Goal: Task Accomplishment & Management: Use online tool/utility

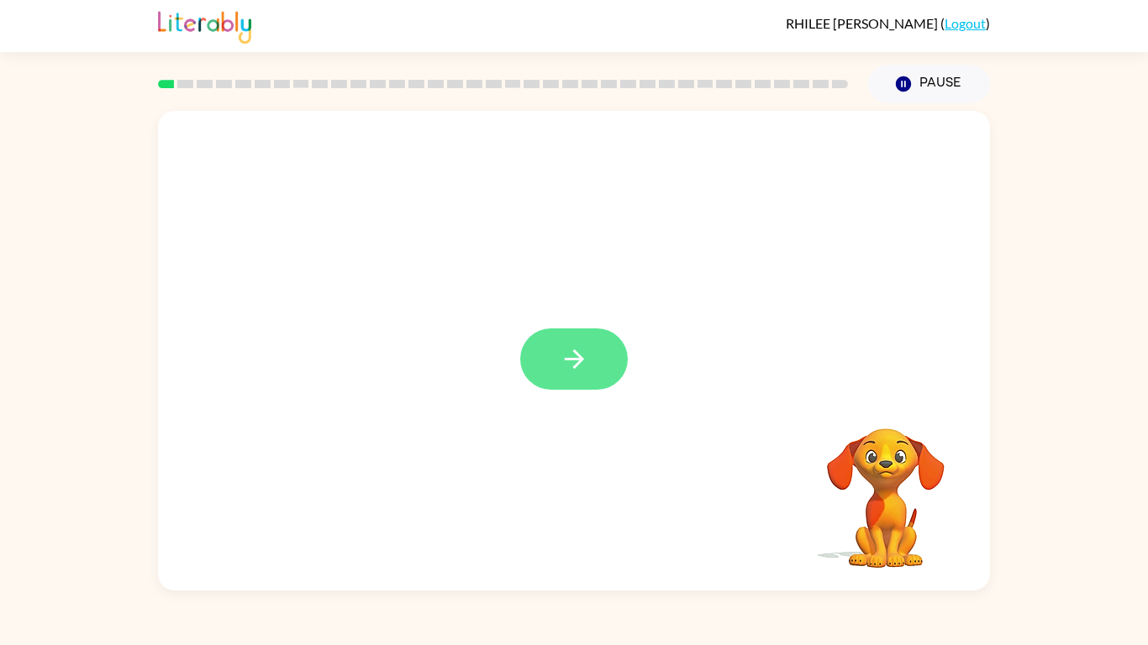
click at [565, 353] on icon "button" at bounding box center [574, 359] width 29 height 29
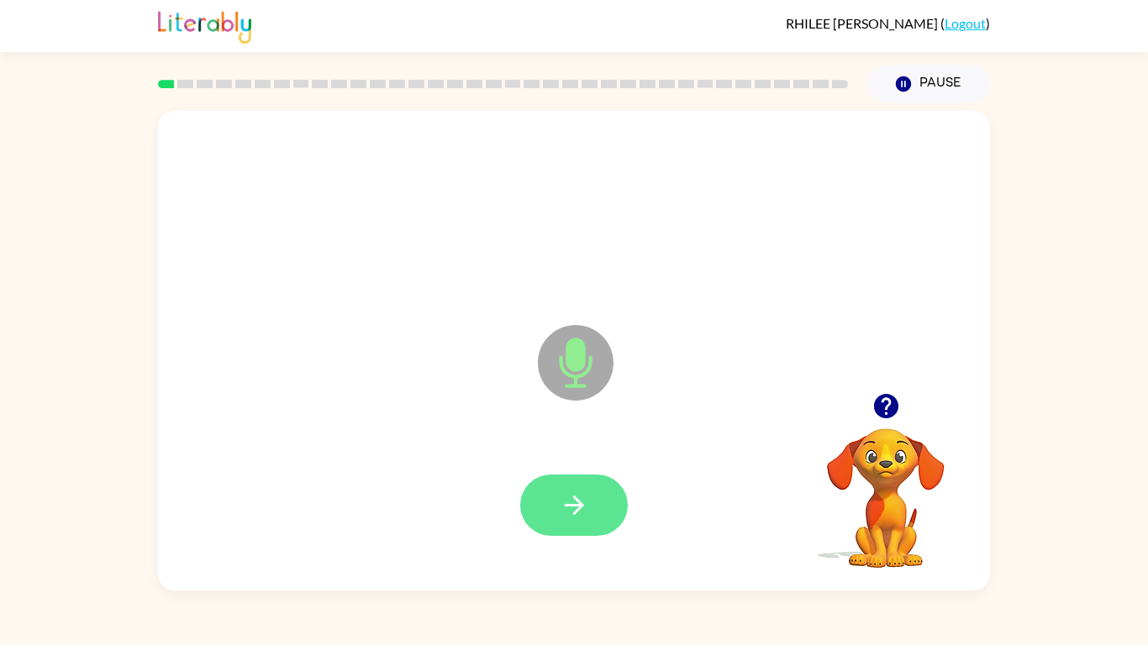
click at [566, 484] on button "button" at bounding box center [574, 505] width 108 height 61
click at [550, 485] on button "button" at bounding box center [574, 505] width 108 height 61
click at [562, 508] on icon "button" at bounding box center [574, 505] width 29 height 29
click at [572, 495] on icon "button" at bounding box center [574, 505] width 29 height 29
click at [592, 517] on button "button" at bounding box center [574, 505] width 108 height 61
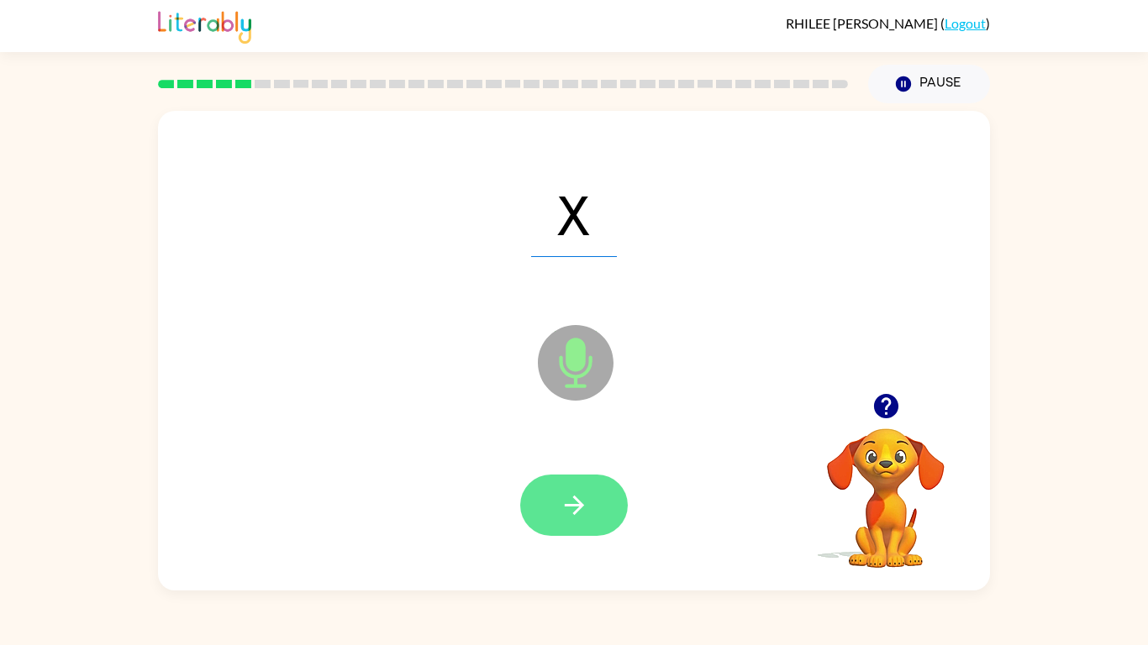
click at [590, 511] on button "button" at bounding box center [574, 505] width 108 height 61
click at [578, 496] on icon "button" at bounding box center [574, 505] width 29 height 29
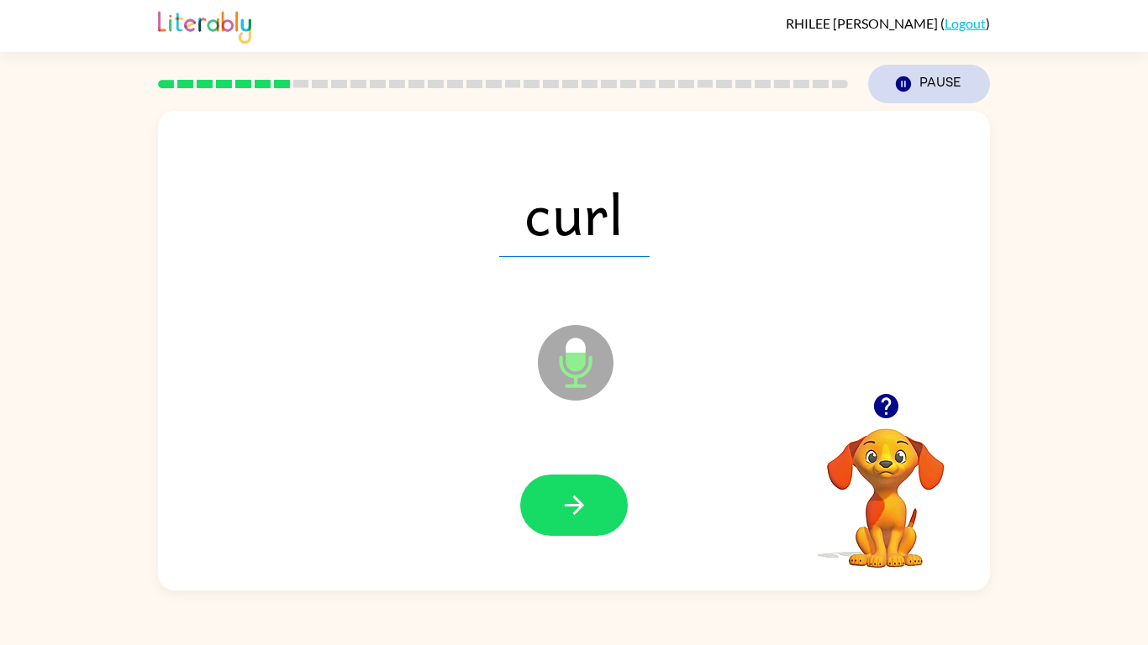
click at [934, 92] on button "Pause Pause" at bounding box center [929, 84] width 122 height 39
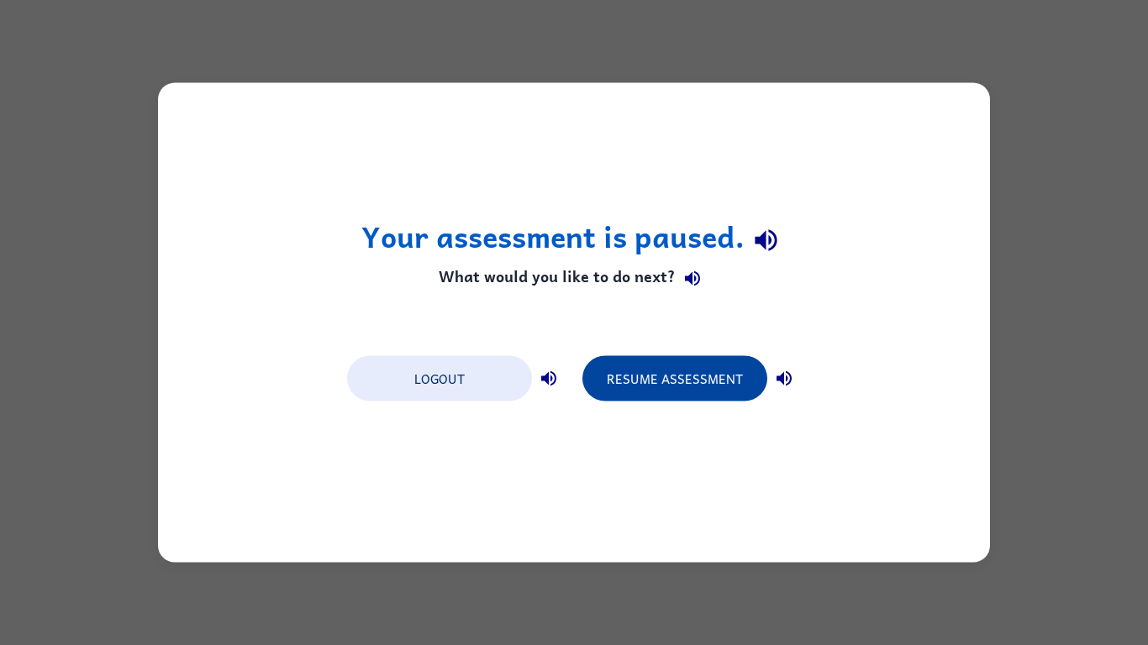
click at [681, 374] on button "Resume Assessment" at bounding box center [674, 378] width 185 height 45
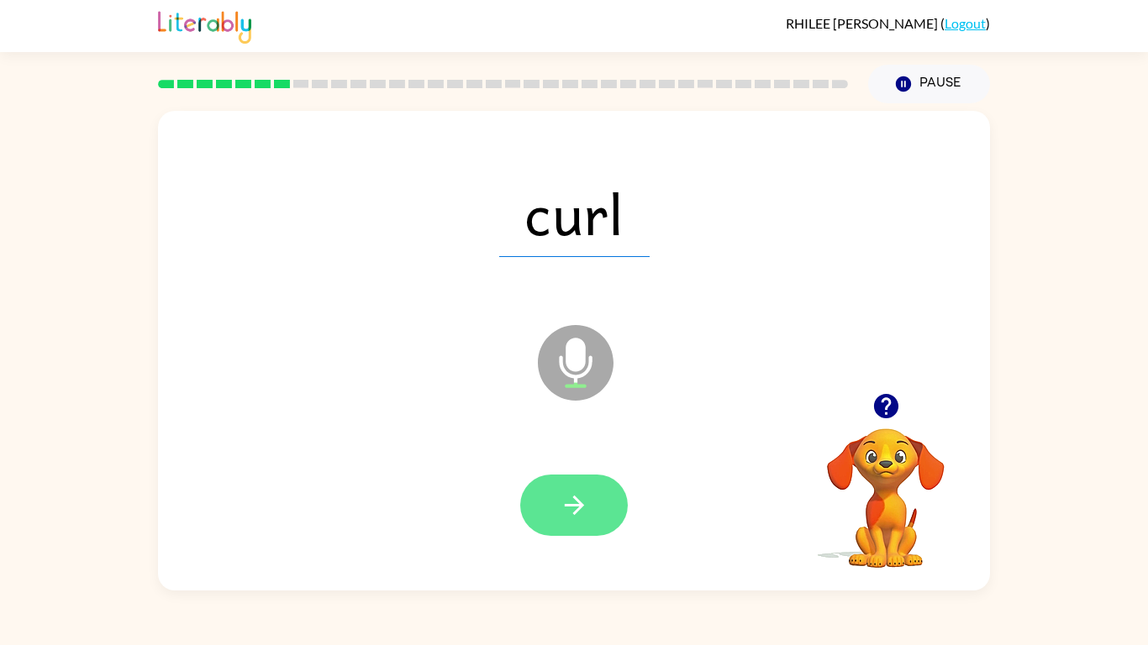
click at [563, 500] on icon "button" at bounding box center [574, 505] width 29 height 29
click at [561, 513] on icon "button" at bounding box center [574, 505] width 29 height 29
click at [547, 515] on button "button" at bounding box center [574, 505] width 108 height 61
click at [599, 515] on button "button" at bounding box center [574, 505] width 108 height 61
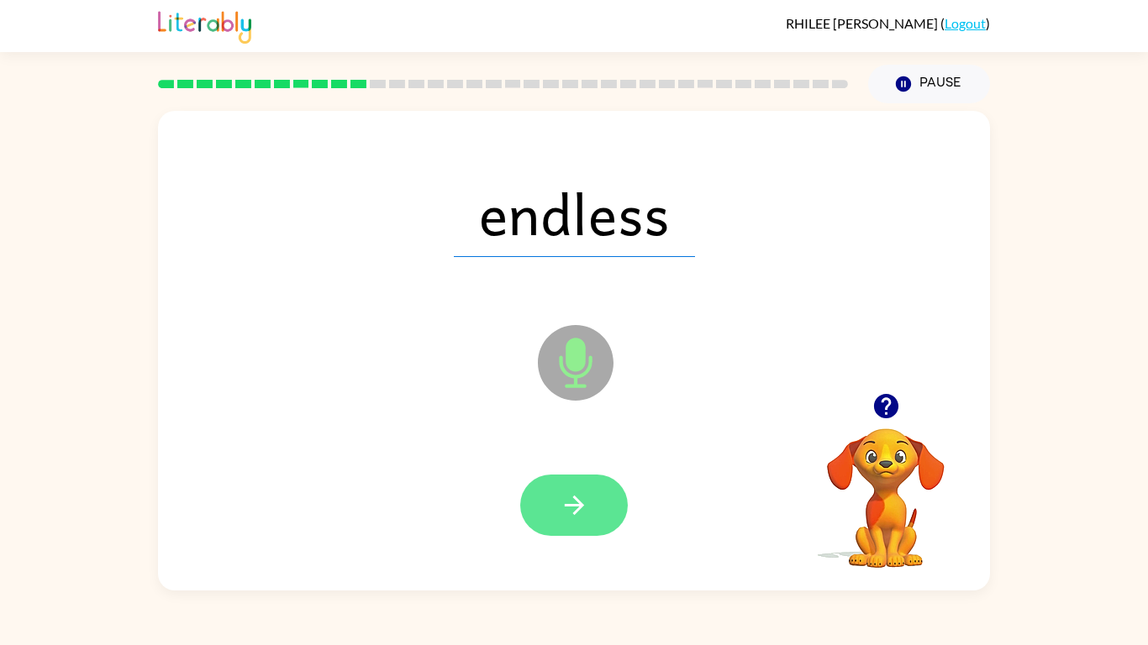
click at [561, 497] on icon "button" at bounding box center [574, 505] width 29 height 29
click at [603, 495] on button "button" at bounding box center [574, 505] width 108 height 61
click at [598, 487] on button "button" at bounding box center [574, 505] width 108 height 61
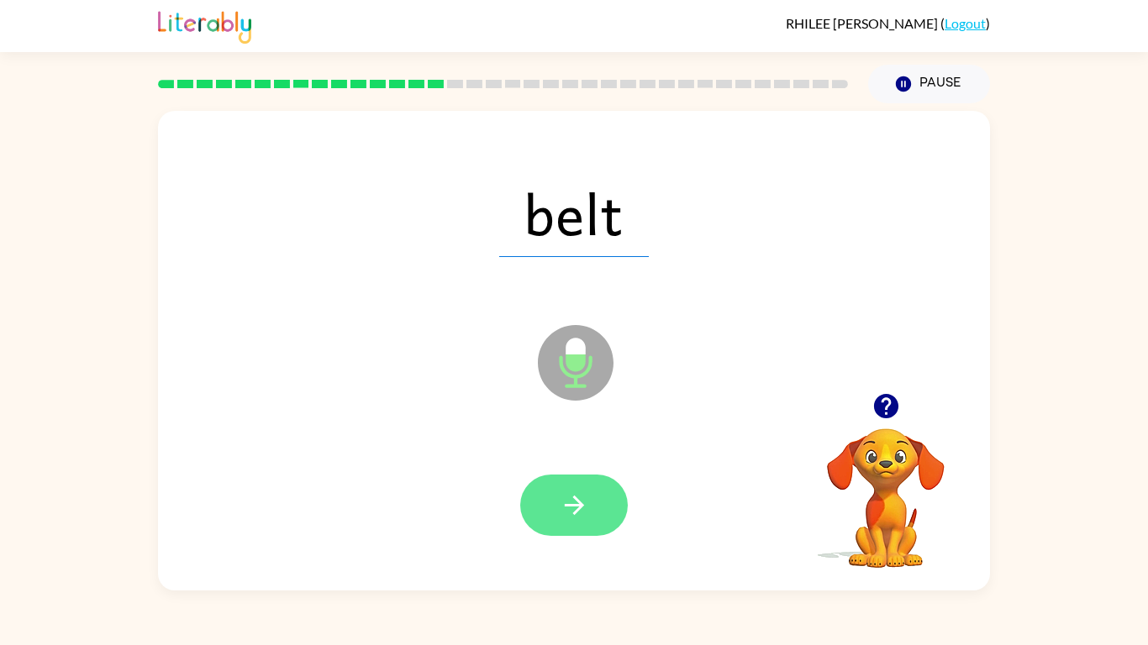
click at [561, 518] on icon "button" at bounding box center [574, 505] width 29 height 29
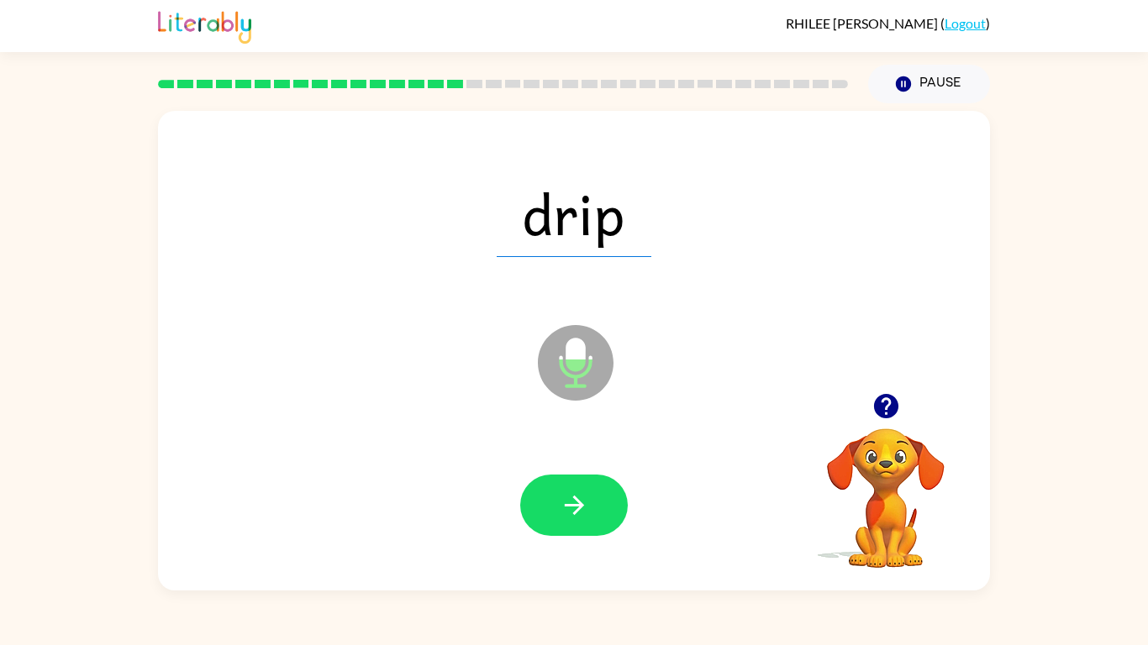
click at [561, 518] on icon "button" at bounding box center [574, 505] width 29 height 29
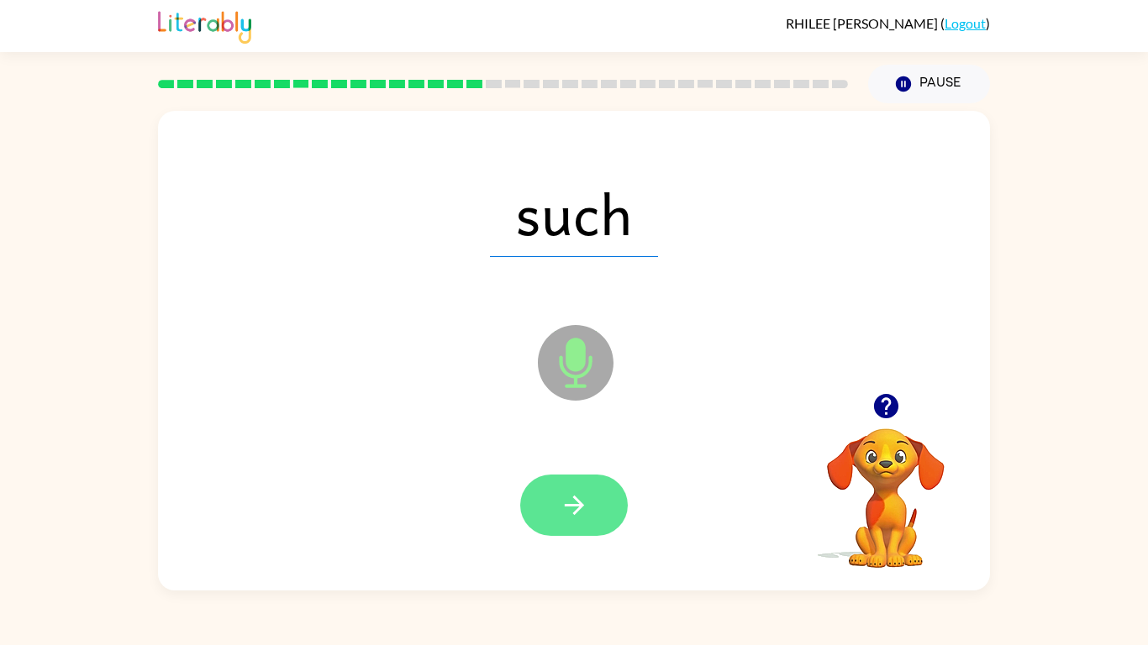
click at [584, 517] on icon "button" at bounding box center [574, 505] width 29 height 29
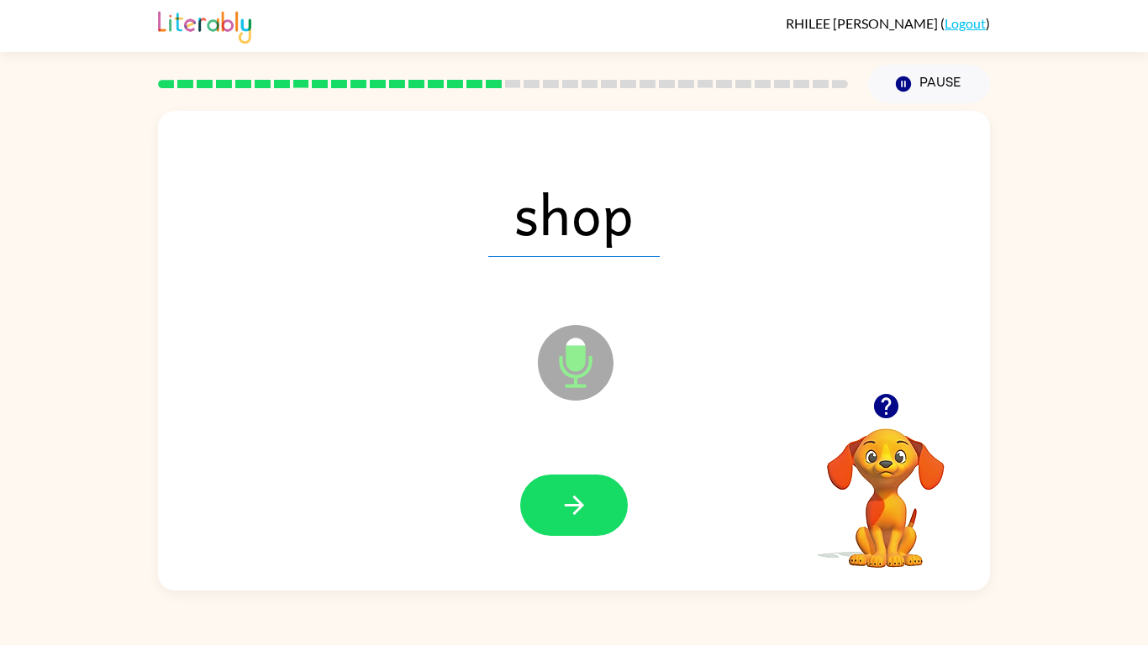
click at [584, 517] on icon "button" at bounding box center [574, 505] width 29 height 29
click at [580, 506] on icon "button" at bounding box center [573, 505] width 19 height 19
click at [580, 506] on div at bounding box center [574, 505] width 108 height 61
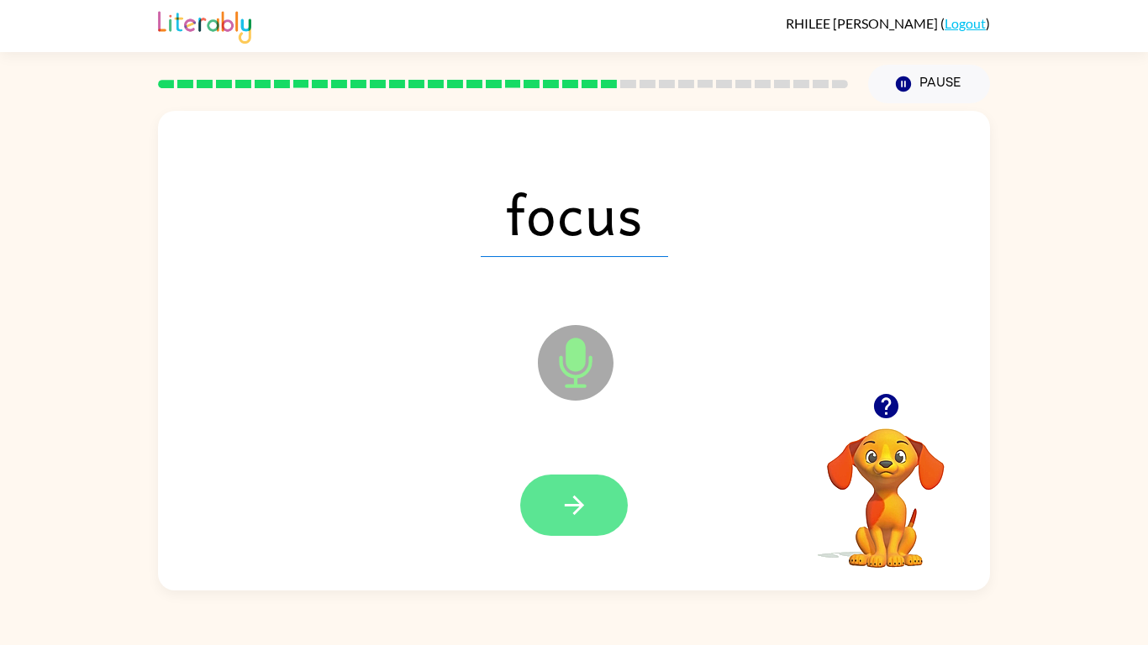
click at [594, 512] on button "button" at bounding box center [574, 505] width 108 height 61
click at [569, 513] on icon "button" at bounding box center [574, 505] width 29 height 29
click at [590, 504] on button "button" at bounding box center [574, 505] width 108 height 61
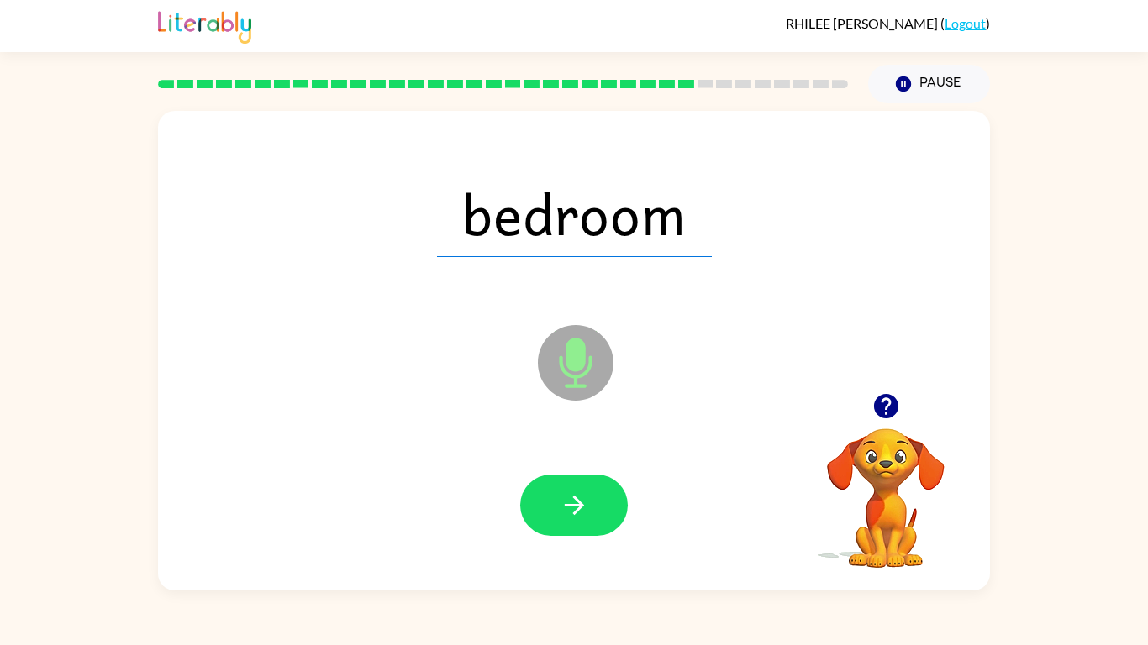
click at [590, 504] on button "button" at bounding box center [574, 505] width 108 height 61
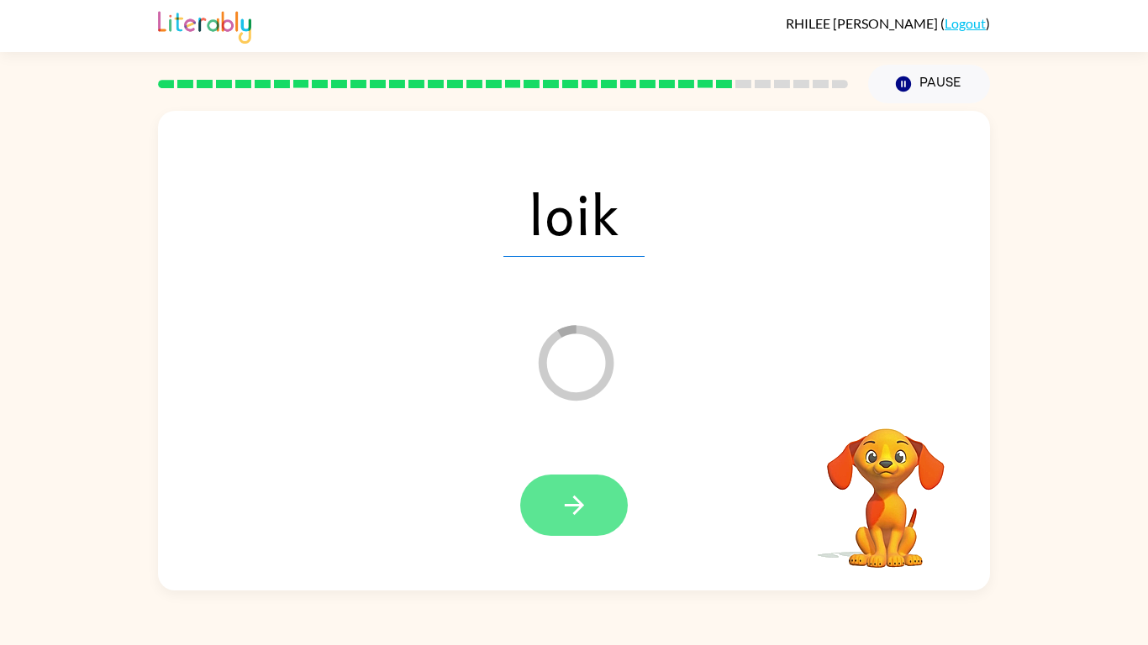
click at [598, 512] on button "button" at bounding box center [574, 505] width 108 height 61
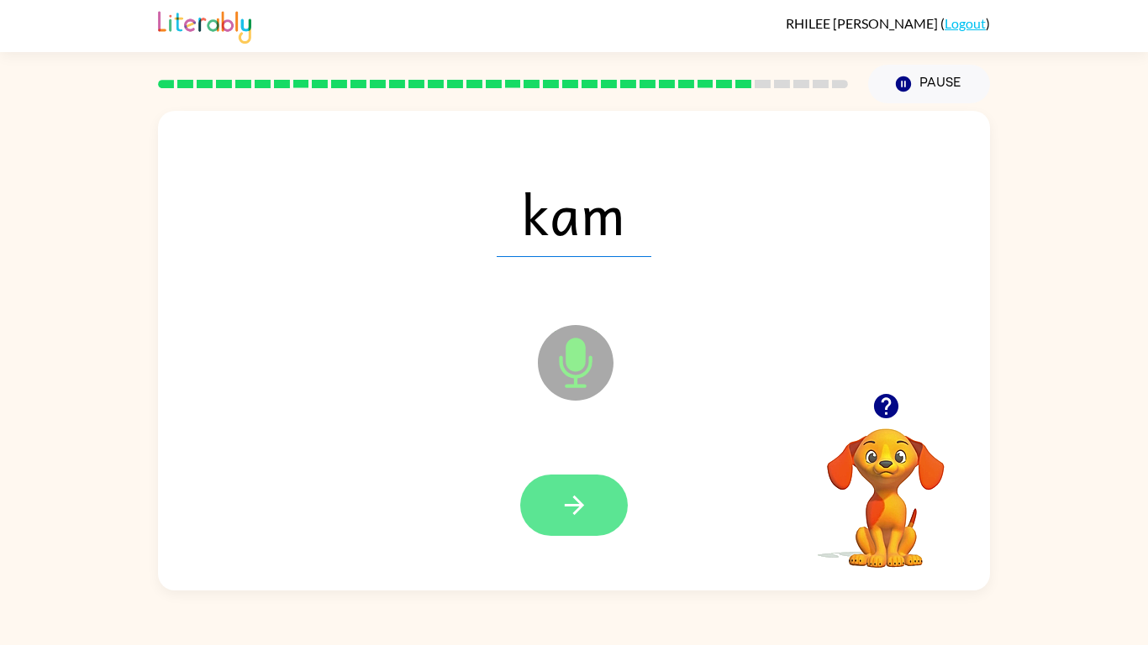
click at [610, 509] on button "button" at bounding box center [574, 505] width 108 height 61
click at [592, 513] on button "button" at bounding box center [574, 505] width 108 height 61
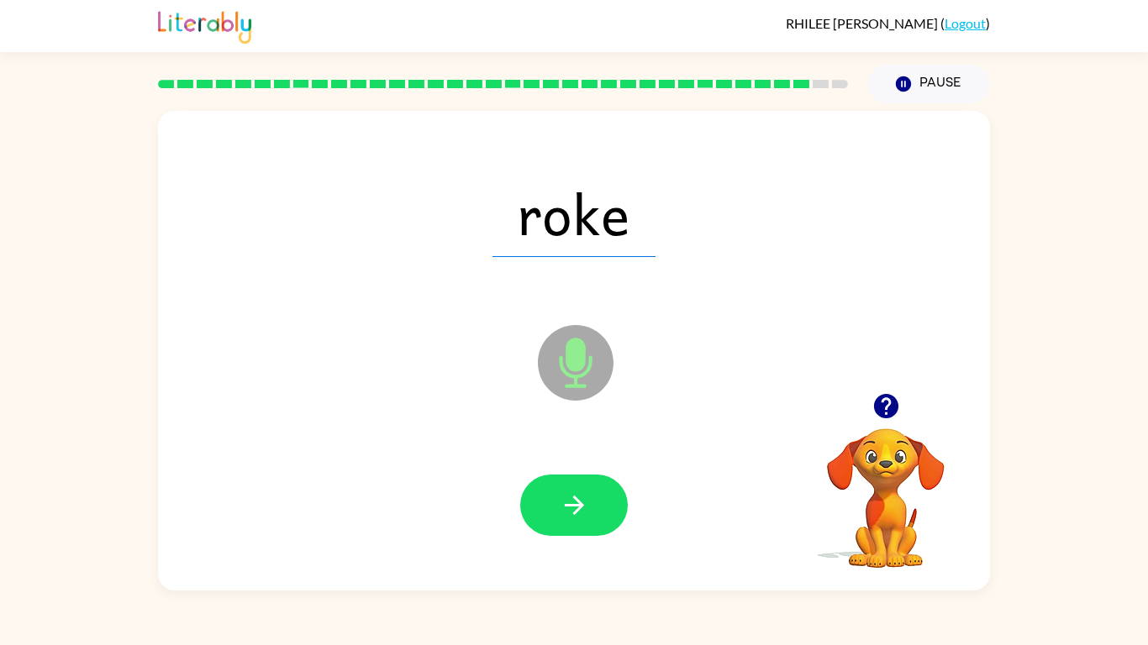
click at [592, 513] on button "button" at bounding box center [574, 505] width 108 height 61
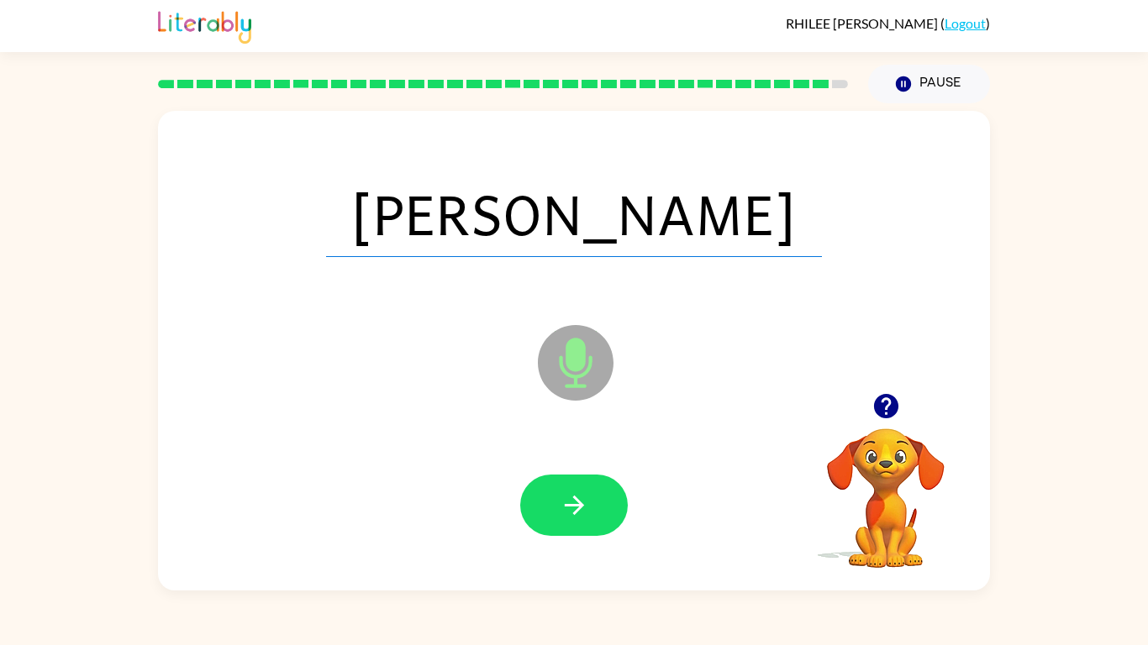
click at [592, 513] on button "button" at bounding box center [574, 505] width 108 height 61
